Goal: Information Seeking & Learning: Learn about a topic

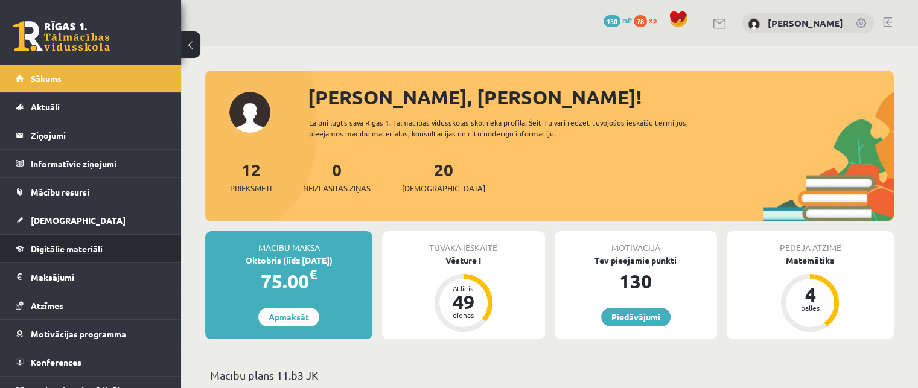
click at [43, 253] on link "Digitālie materiāli" at bounding box center [91, 249] width 150 height 28
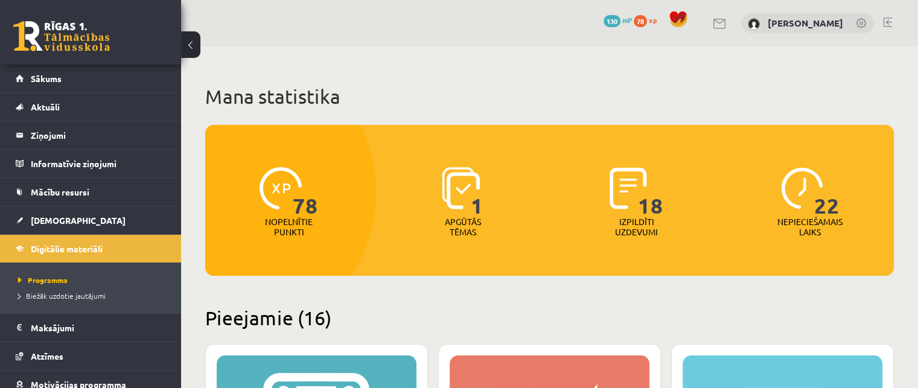
click at [466, 231] on p "Apgūtās tēmas" at bounding box center [462, 227] width 47 height 21
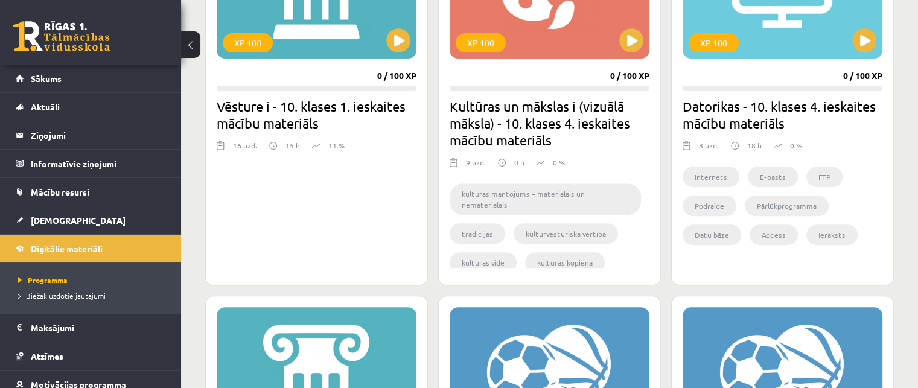
scroll to position [422, 0]
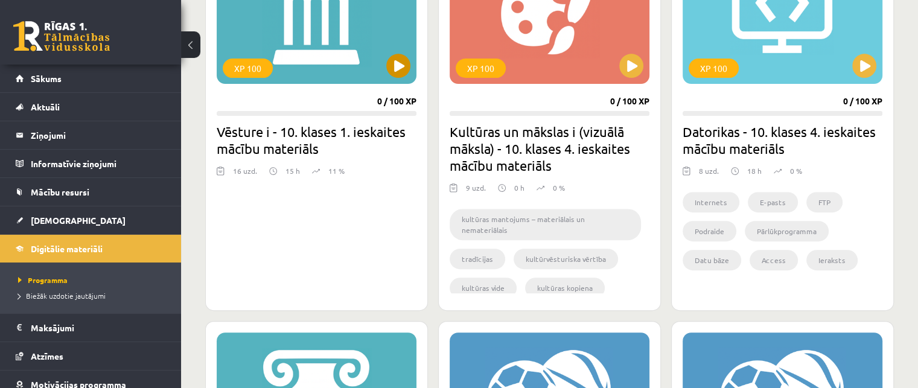
click at [306, 45] on div "XP 100" at bounding box center [317, 8] width 200 height 151
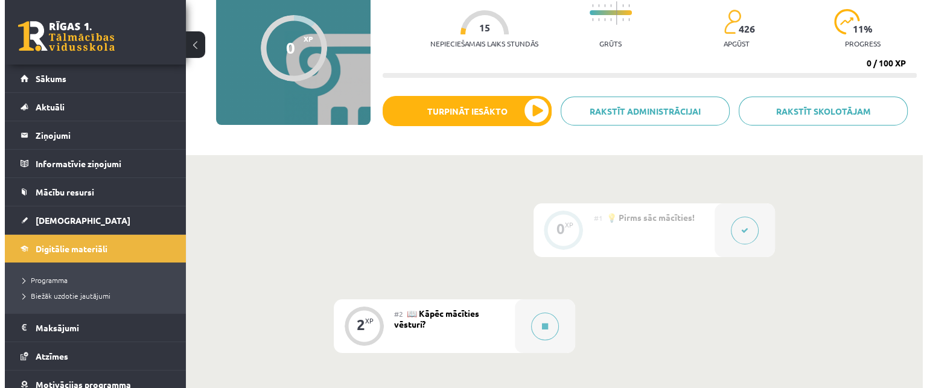
scroll to position [181, 0]
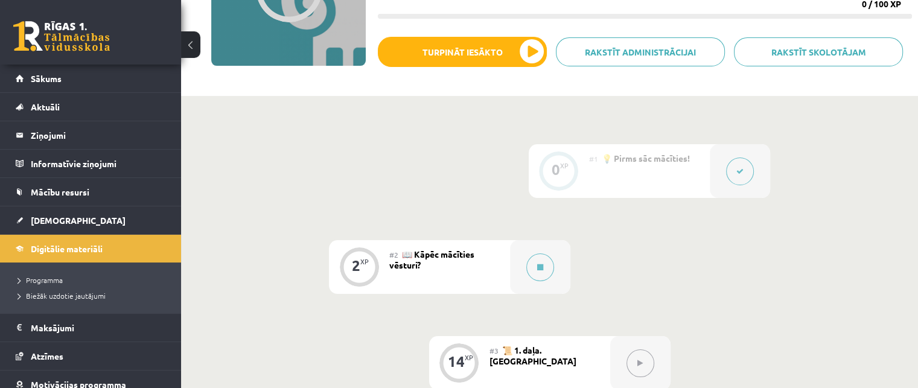
click at [621, 180] on div "#1 💡 Pirms sāc mācīties!" at bounding box center [649, 171] width 121 height 54
click at [462, 271] on div "#2 📖 Kāpēc mācīties vēsturi?" at bounding box center [449, 267] width 121 height 54
click at [531, 258] on button at bounding box center [540, 267] width 28 height 28
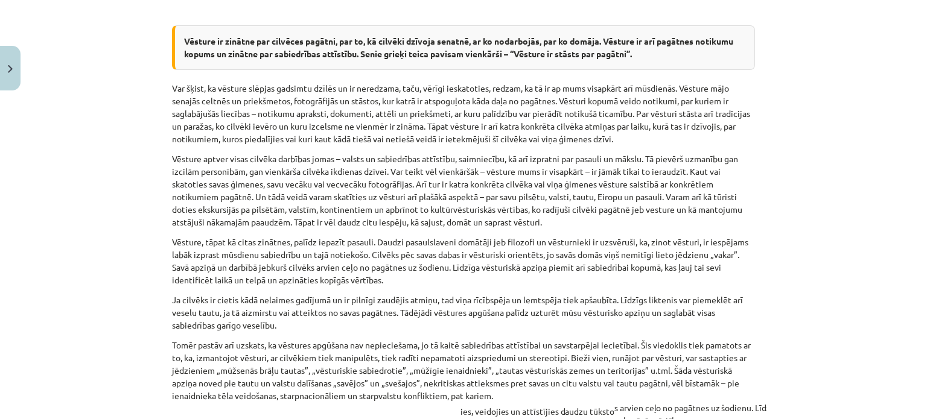
scroll to position [784, 0]
